Goal: Use online tool/utility: Utilize a website feature to perform a specific function

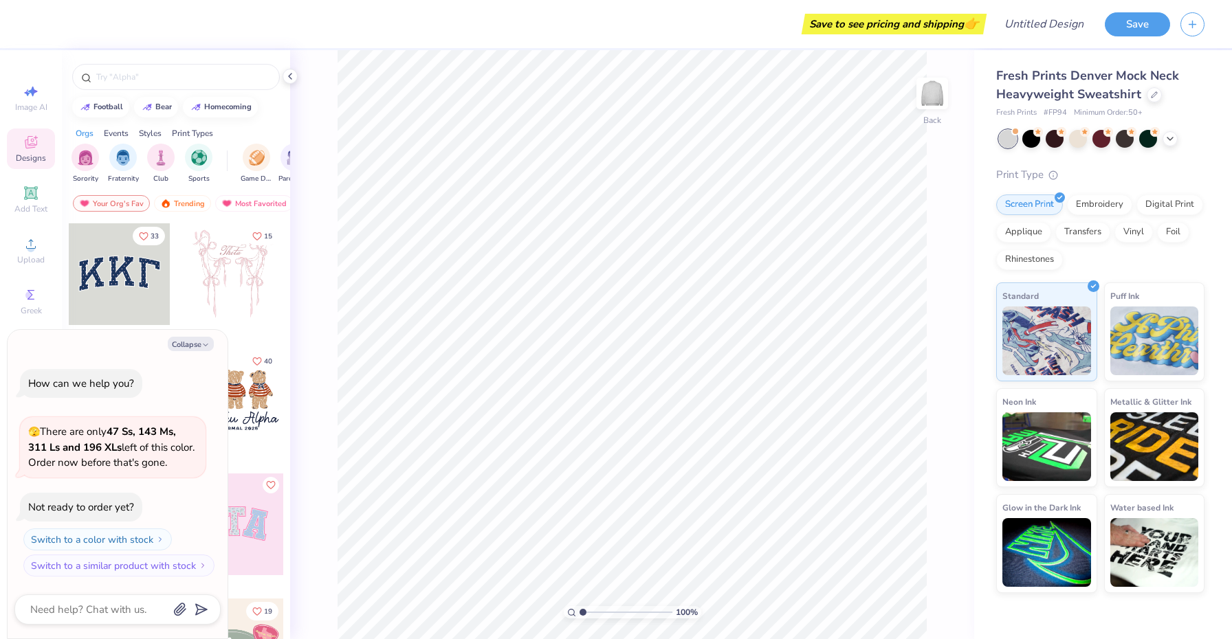
click at [221, 285] on div at bounding box center [233, 274] width 102 height 102
click at [254, 396] on div at bounding box center [233, 400] width 102 height 102
click at [1114, 201] on div "Embroidery" at bounding box center [1099, 202] width 65 height 21
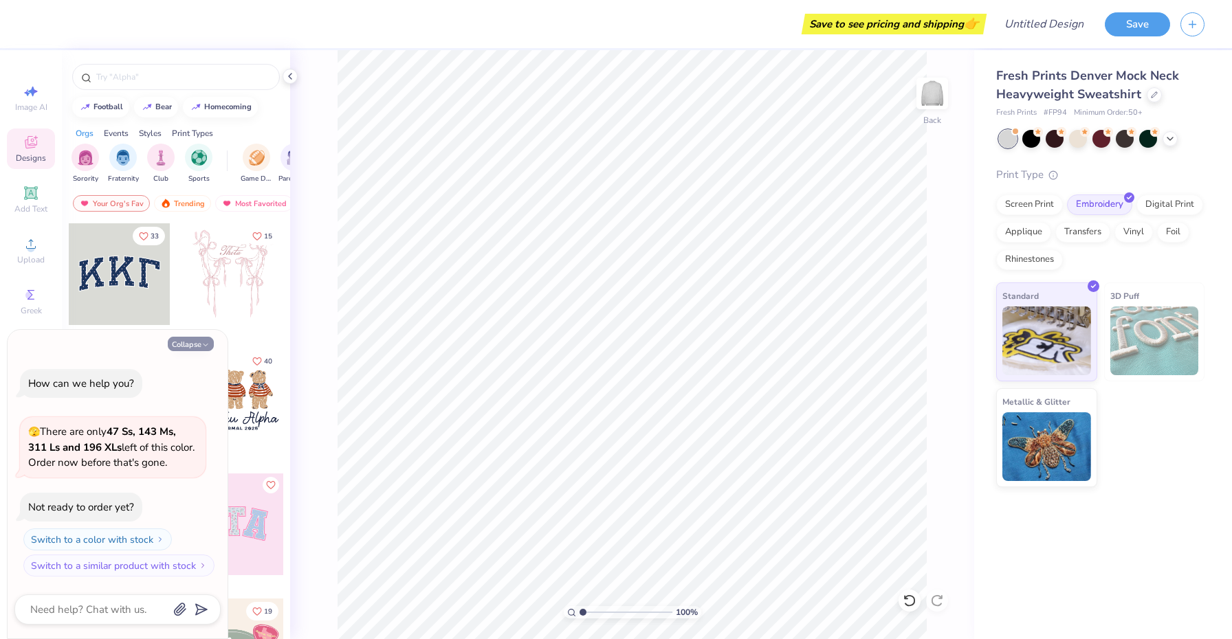
click at [203, 349] on icon "button" at bounding box center [205, 345] width 8 height 8
type textarea "x"
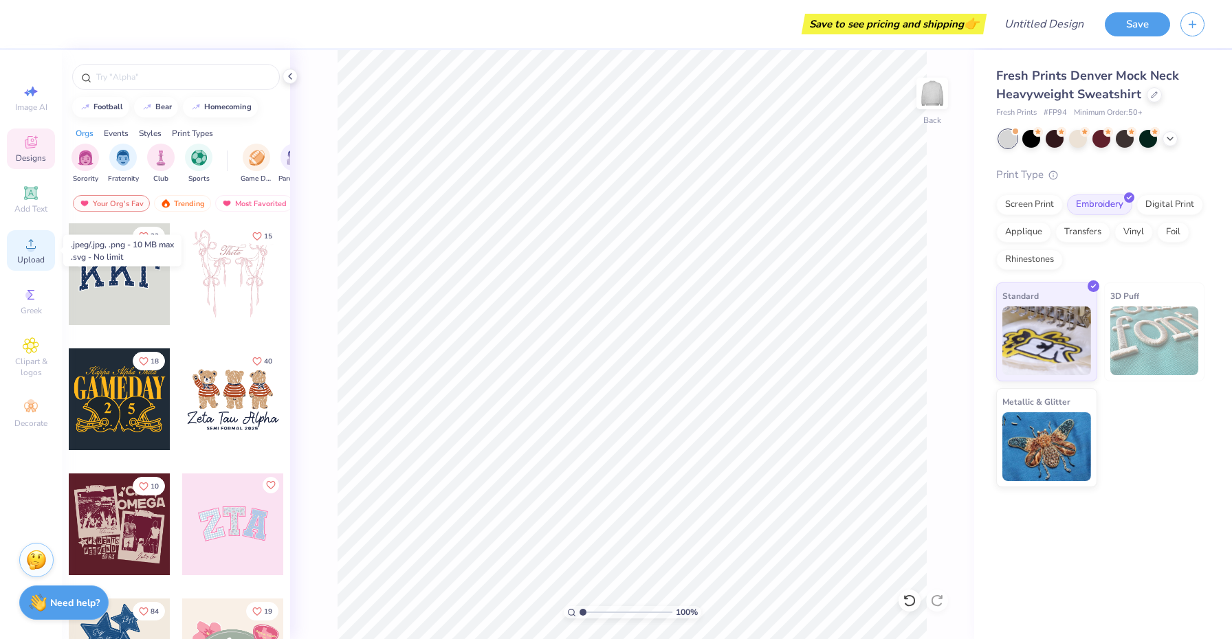
click at [34, 245] on icon at bounding box center [31, 244] width 16 height 16
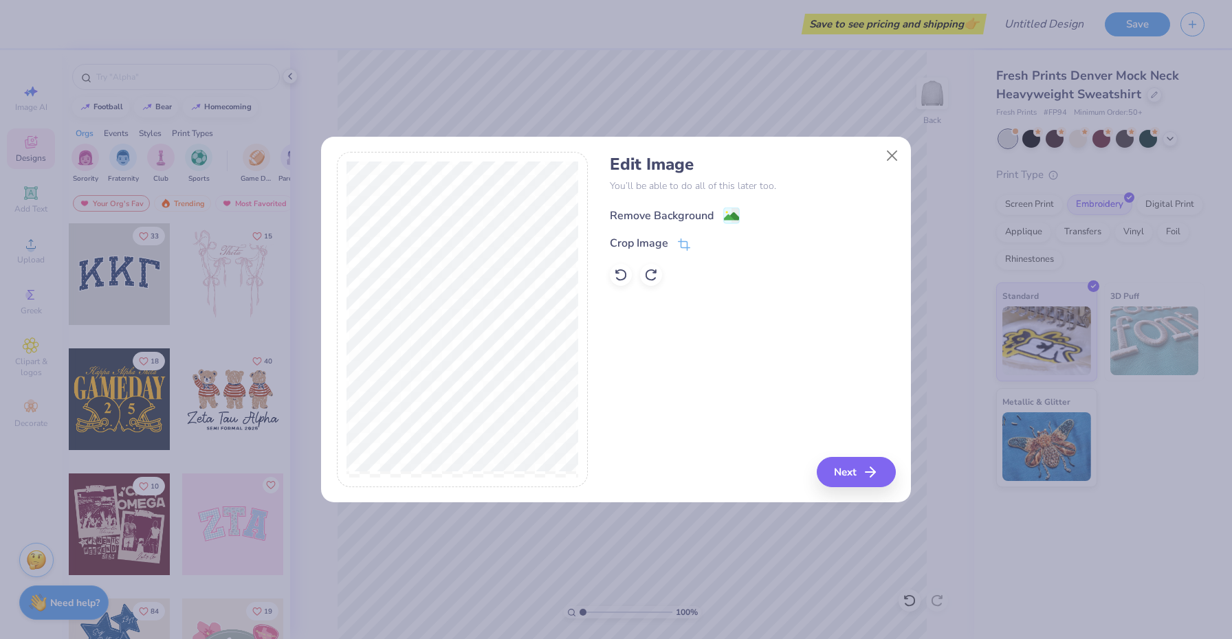
click at [682, 218] on div "Remove Background" at bounding box center [662, 216] width 104 height 16
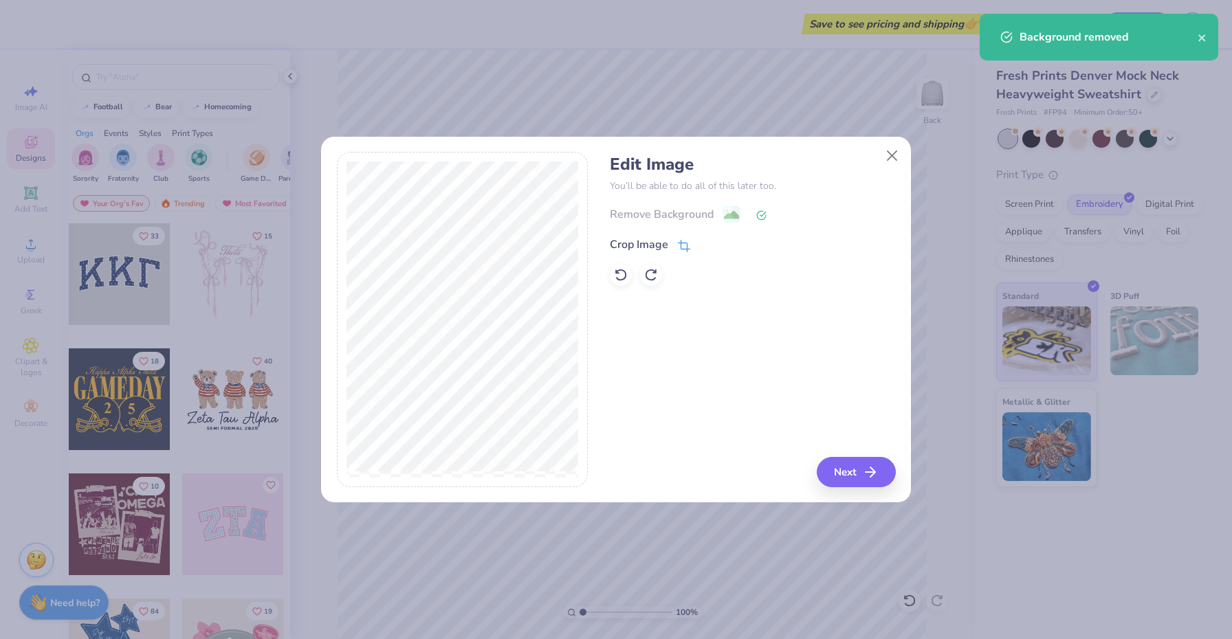
click at [668, 245] on div "Crop Image" at bounding box center [639, 244] width 58 height 16
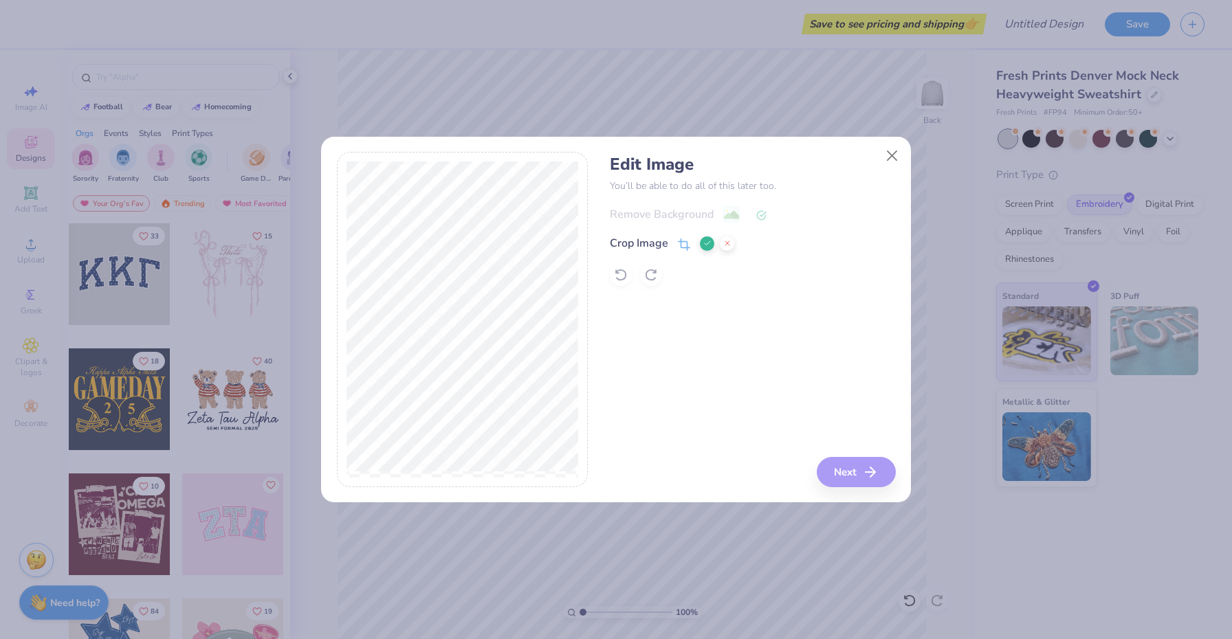
click at [844, 480] on div "Edit Image You’ll be able to do all of this later too. Remove Background Crop I…" at bounding box center [752, 319] width 285 height 335
click at [706, 245] on icon at bounding box center [707, 243] width 8 height 8
click at [853, 476] on button "Next" at bounding box center [858, 472] width 79 height 30
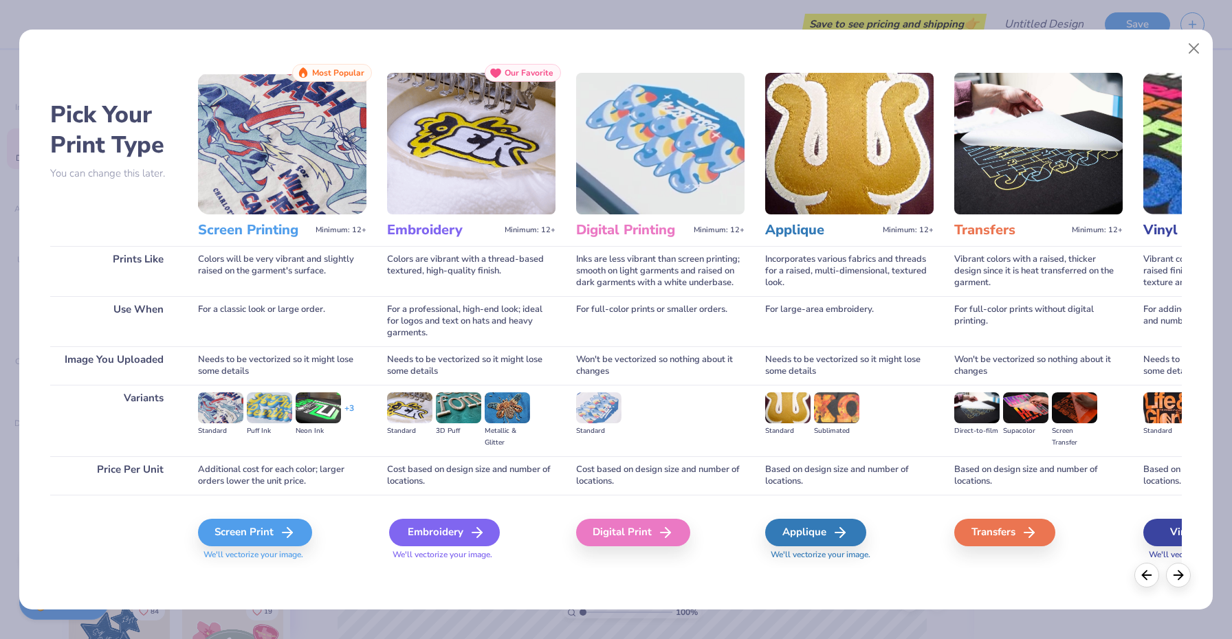
click at [463, 536] on div "Embroidery" at bounding box center [444, 532] width 111 height 27
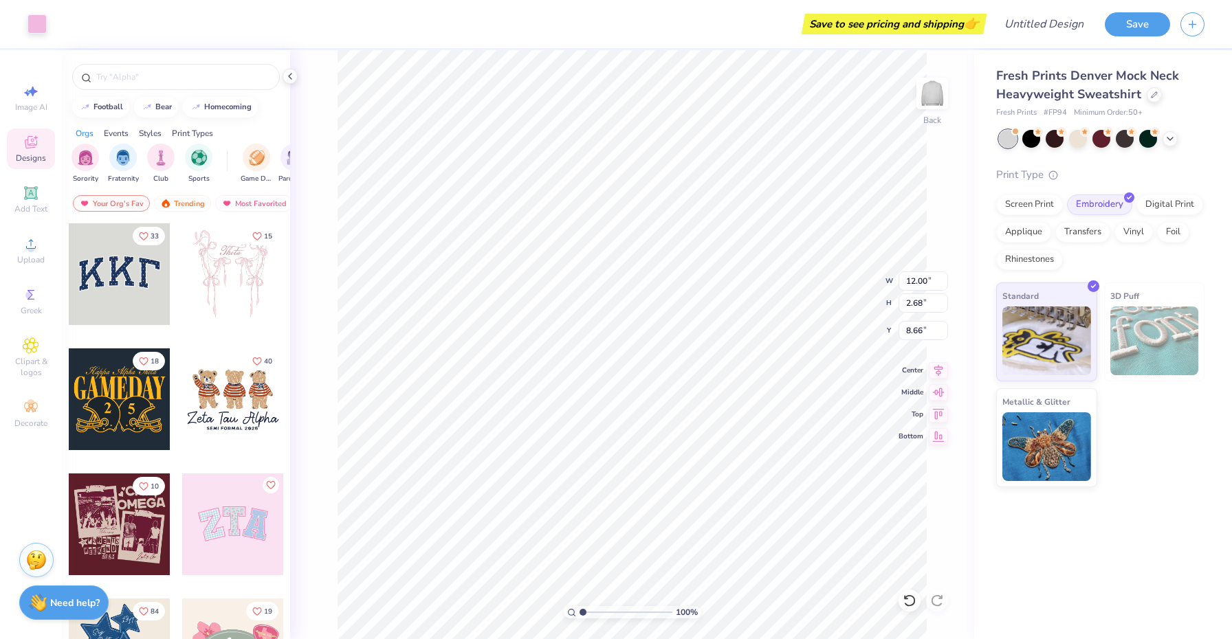
type input "6.50"
type input "1.45"
type input "3.00"
type input "3.77"
type input "0.84"
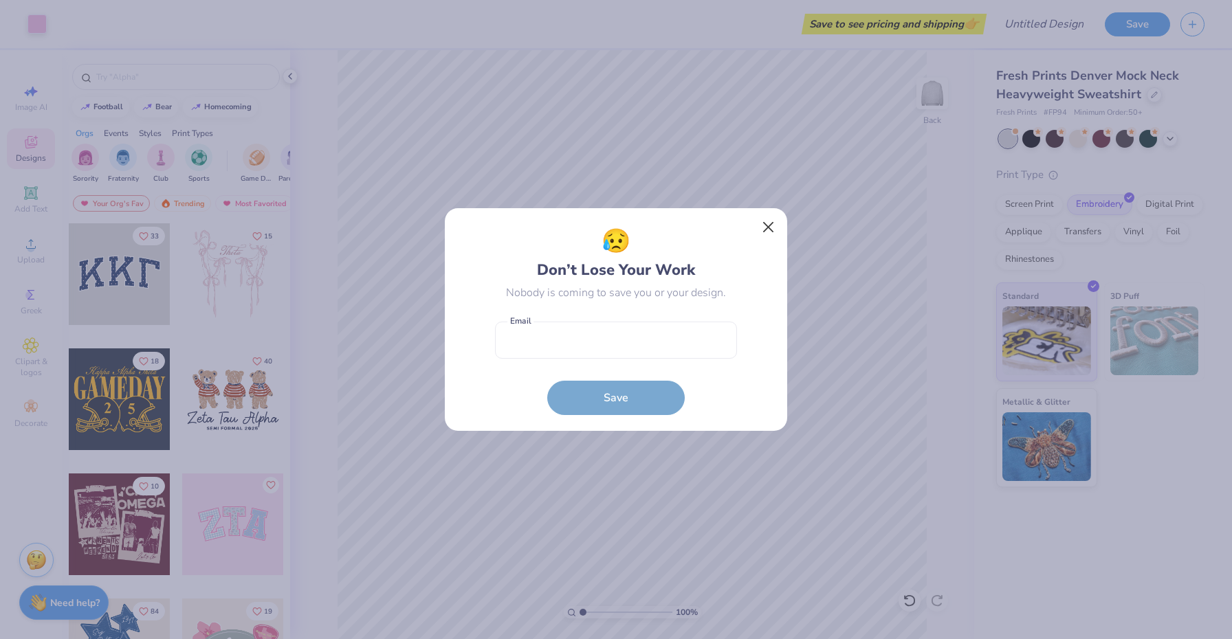
click at [767, 223] on button "Close" at bounding box center [769, 227] width 26 height 26
